Goal: Check status: Check status

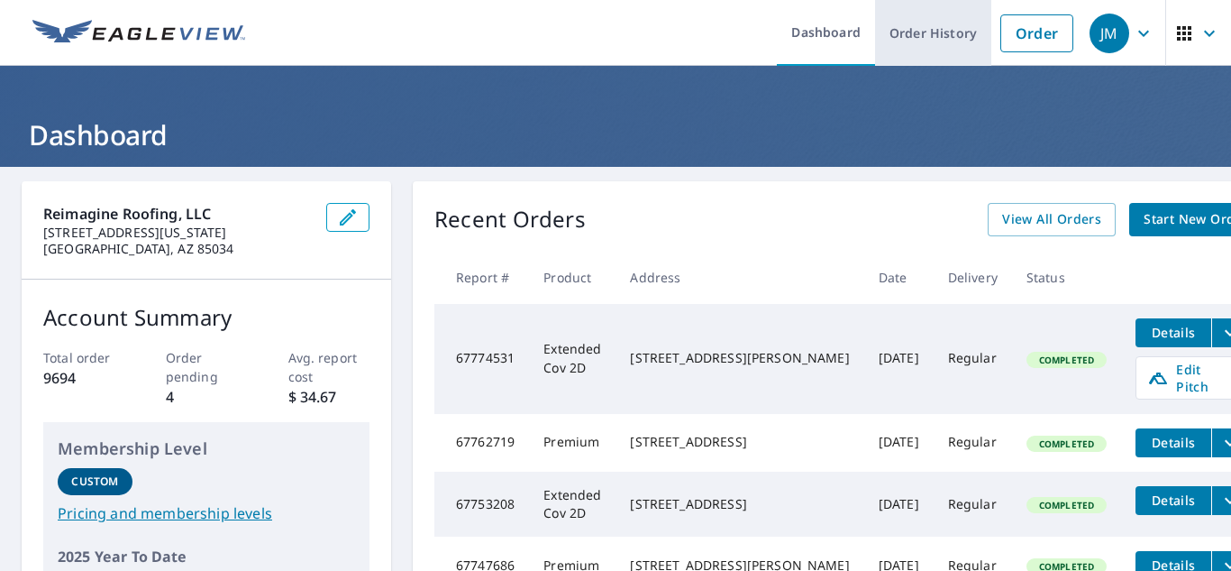
click at [945, 41] on link "Order History" at bounding box center [933, 33] width 116 height 66
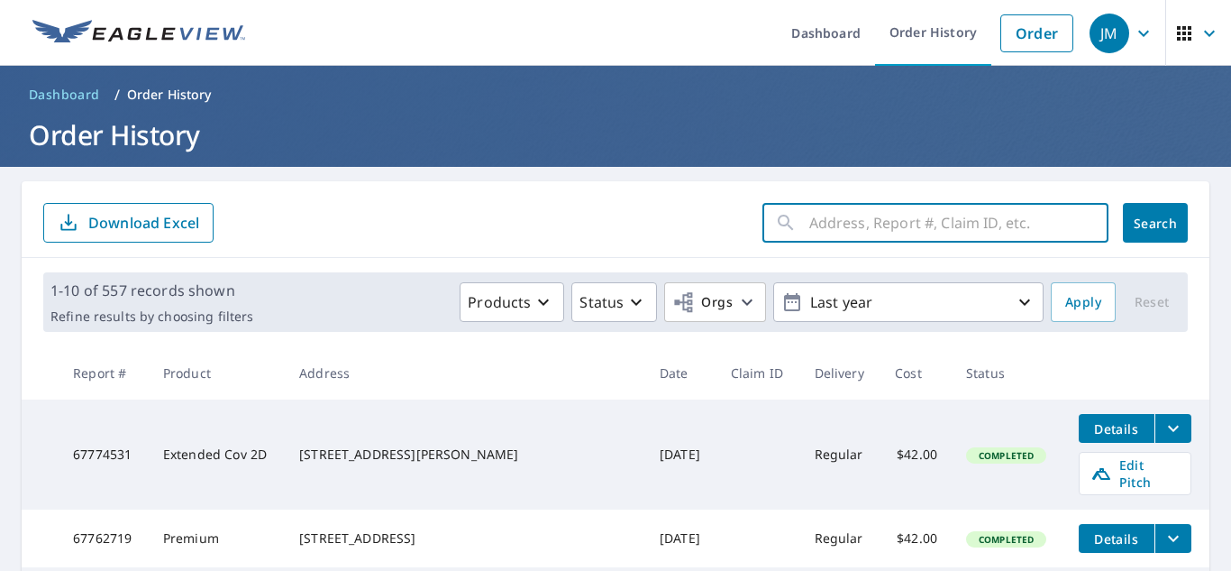
click at [854, 226] on input "text" at bounding box center [958, 222] width 299 height 50
paste input "39769"
type input "39769"
click button "Search" at bounding box center [1155, 223] width 65 height 40
